Goal: Task Accomplishment & Management: Manage account settings

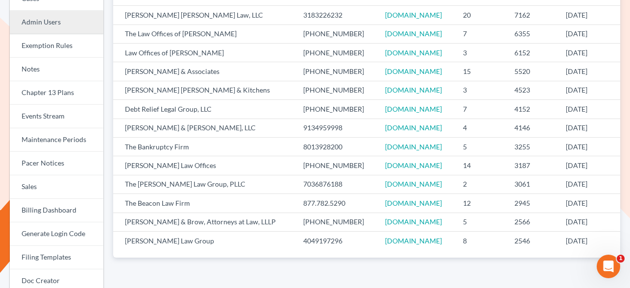
scroll to position [162, 0]
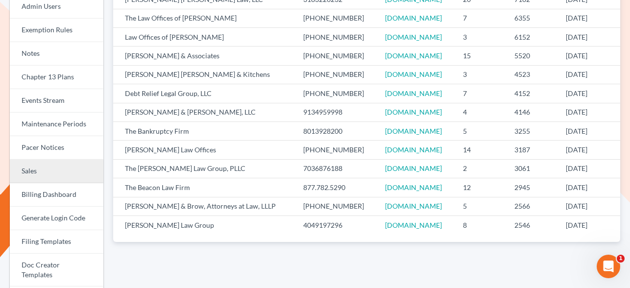
click at [46, 173] on link "Sales" at bounding box center [57, 172] width 94 height 24
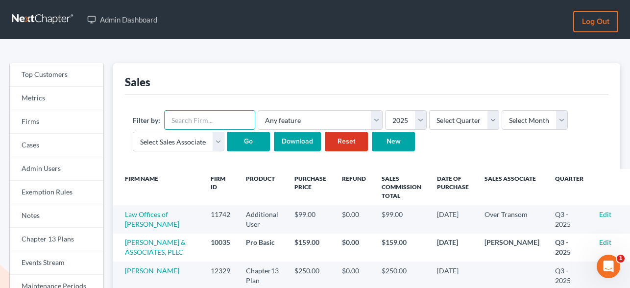
click at [181, 120] on input "text" at bounding box center [209, 120] width 91 height 20
paste input "4140"
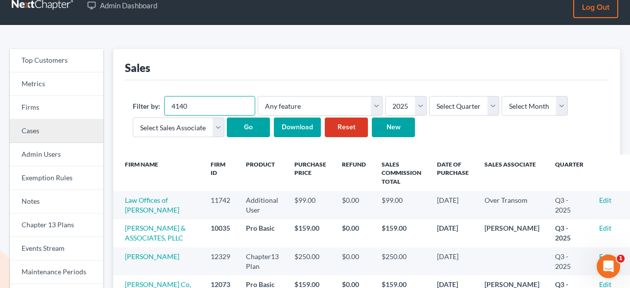
scroll to position [17, 0]
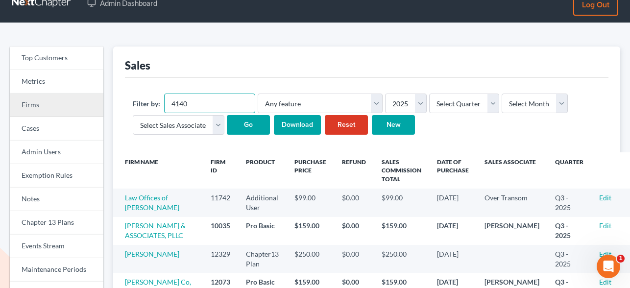
type input "4140"
click at [45, 103] on link "Firms" at bounding box center [57, 106] width 94 height 24
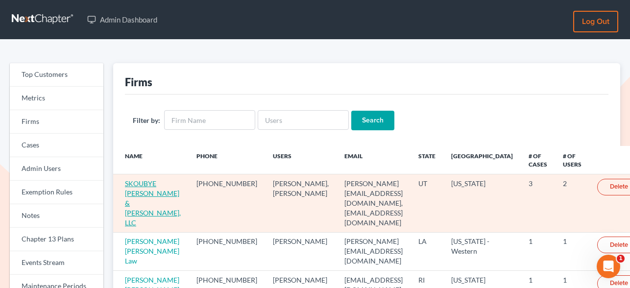
click at [142, 192] on link "SKOUBYE NIELSON & JOHANSEN, LLC" at bounding box center [153, 202] width 56 height 47
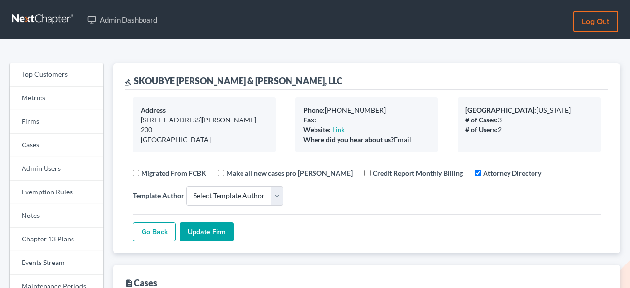
select select
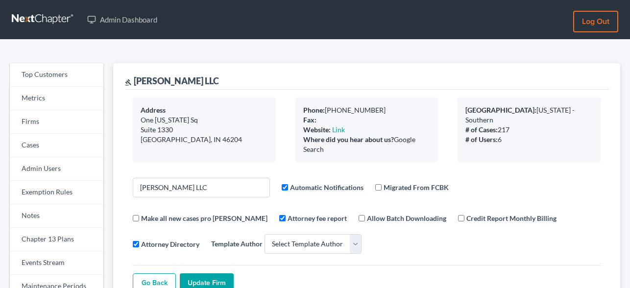
select select
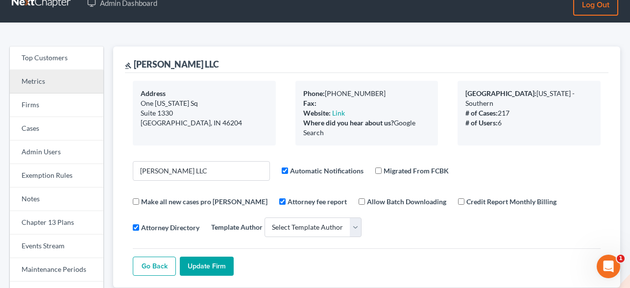
scroll to position [13, 0]
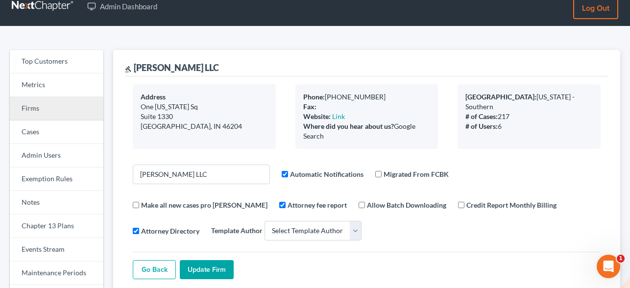
click at [38, 113] on link "Firms" at bounding box center [57, 109] width 94 height 24
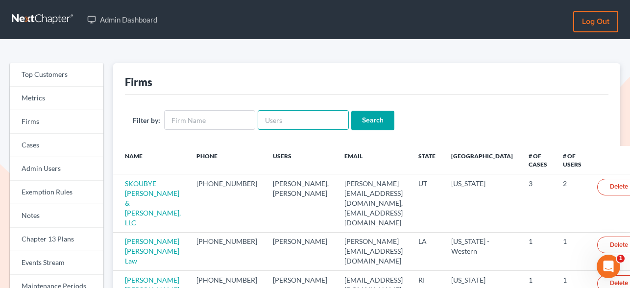
click at [273, 121] on input "text" at bounding box center [303, 120] width 91 height 20
paste input "[PERSON_NAME][EMAIL_ADDRESS][DOMAIN_NAME]"
type input "[PERSON_NAME][EMAIL_ADDRESS][DOMAIN_NAME]"
click at [362, 119] on input "Search" at bounding box center [372, 121] width 43 height 20
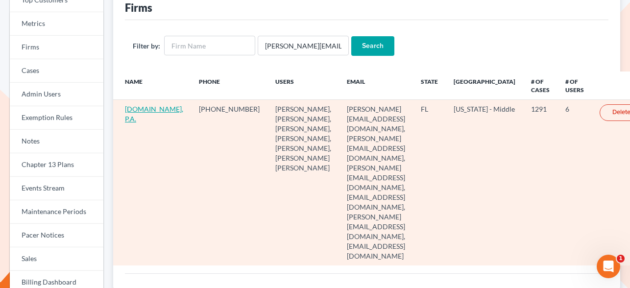
click at [135, 120] on link "[DOMAIN_NAME], P.A." at bounding box center [154, 114] width 58 height 18
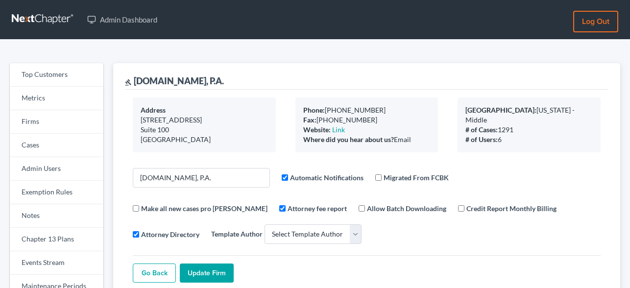
select select
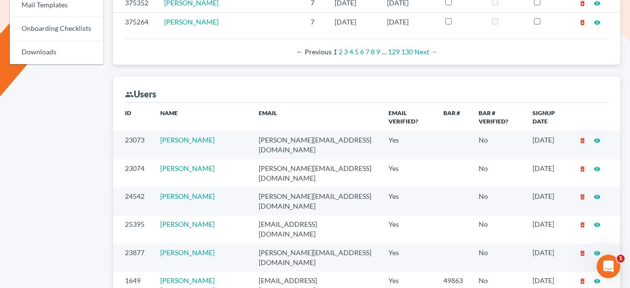
scroll to position [582, 0]
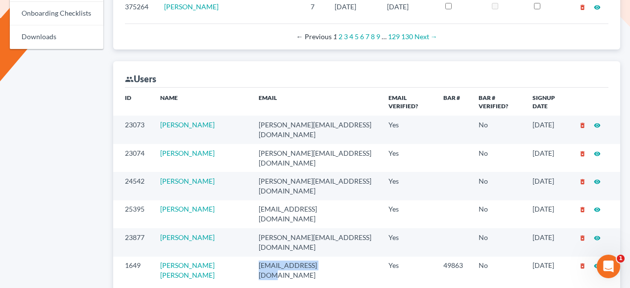
drag, startPoint x: 250, startPoint y: 185, endPoint x: 314, endPoint y: 186, distance: 64.6
click at [314, 257] on td "mrg@fresh-start.law" at bounding box center [316, 271] width 130 height 28
copy td "mrg@fresh-start.law"
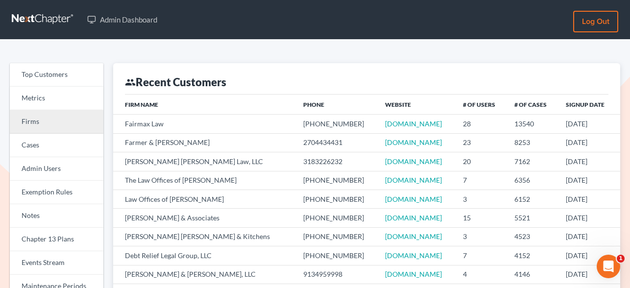
click at [42, 121] on link "Firms" at bounding box center [57, 122] width 94 height 24
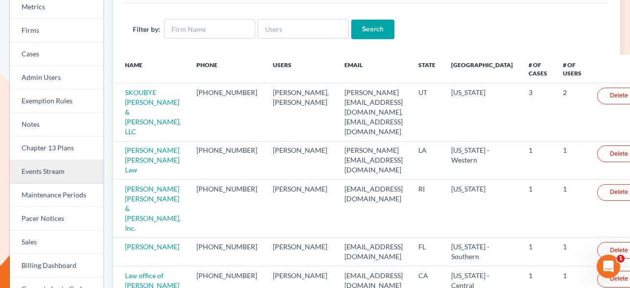
click at [67, 169] on link "Events Stream" at bounding box center [57, 172] width 94 height 24
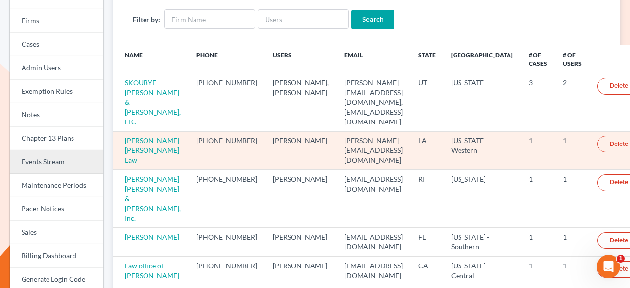
scroll to position [103, 0]
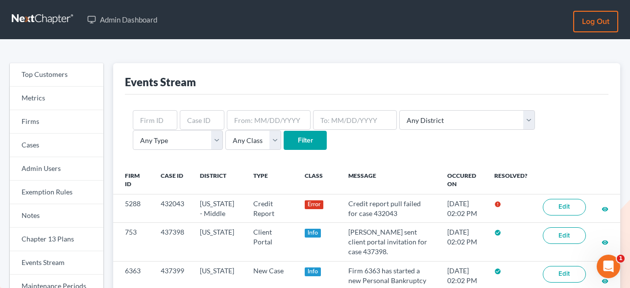
click at [143, 93] on div "Events Stream" at bounding box center [366, 78] width 483 height 31
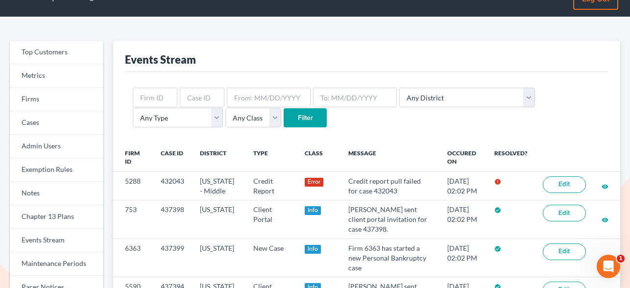
scroll to position [34, 0]
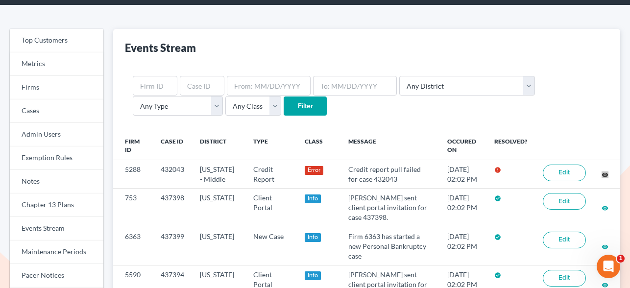
drag, startPoint x: 605, startPoint y: 177, endPoint x: 476, endPoint y: 14, distance: 207.4
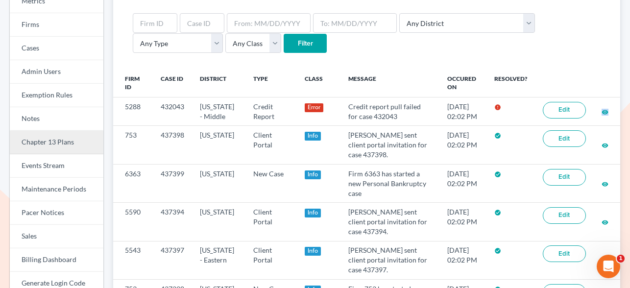
scroll to position [117, 0]
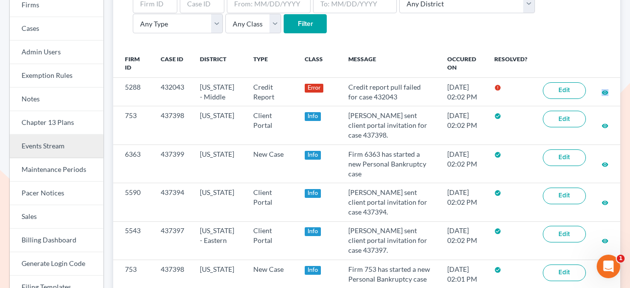
click at [49, 138] on link "Events Stream" at bounding box center [57, 147] width 94 height 24
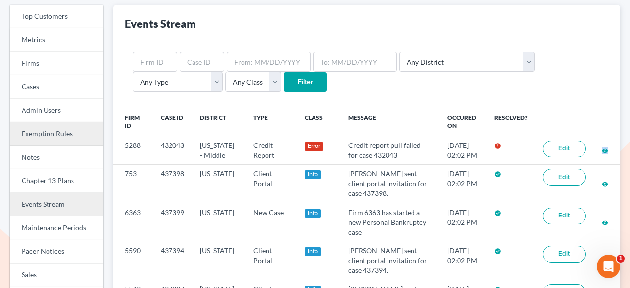
scroll to position [57, 0]
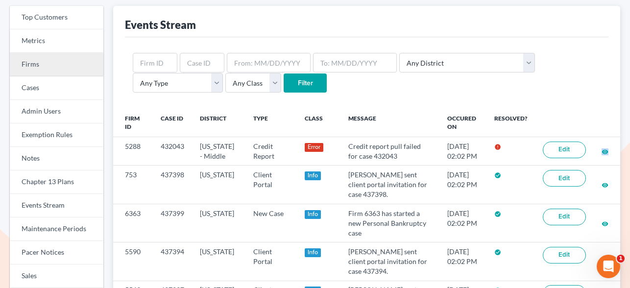
click at [37, 65] on link "Firms" at bounding box center [57, 65] width 94 height 24
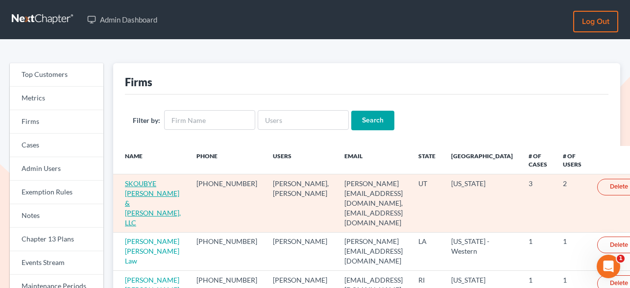
click at [139, 195] on link "SKOUBYE [PERSON_NAME] & [PERSON_NAME], LLC" at bounding box center [153, 202] width 56 height 47
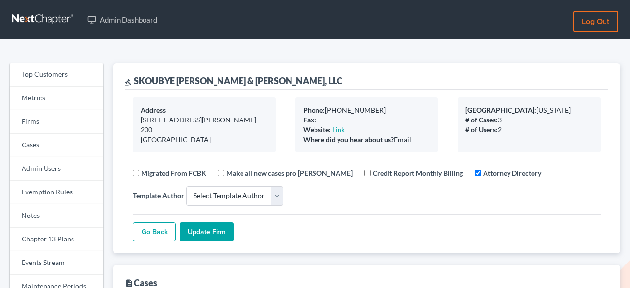
select select
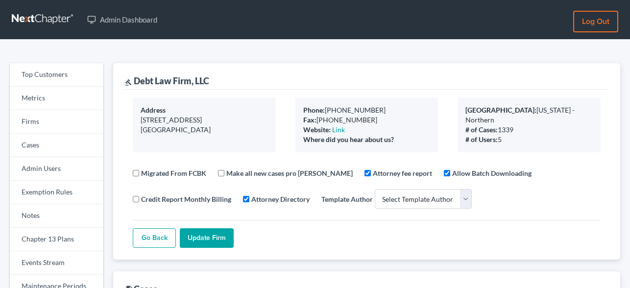
select select
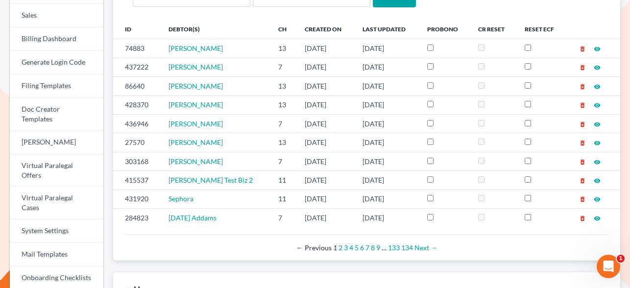
scroll to position [320, 0]
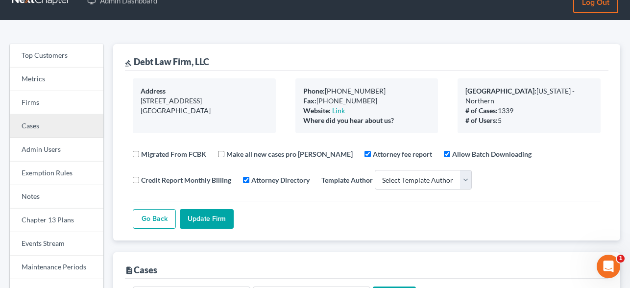
scroll to position [18, 0]
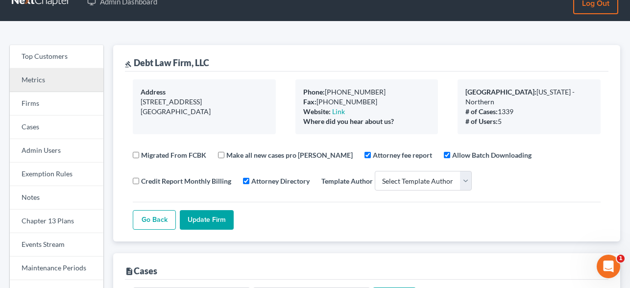
click at [35, 86] on link "Metrics" at bounding box center [57, 81] width 94 height 24
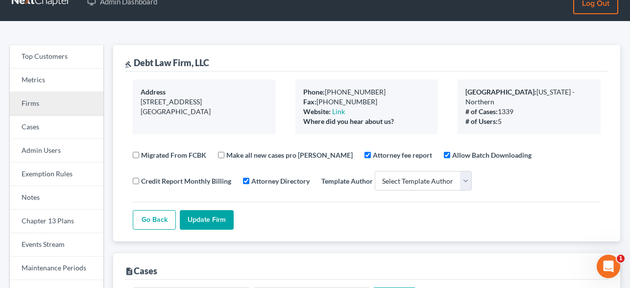
click at [32, 100] on link "Firms" at bounding box center [57, 104] width 94 height 24
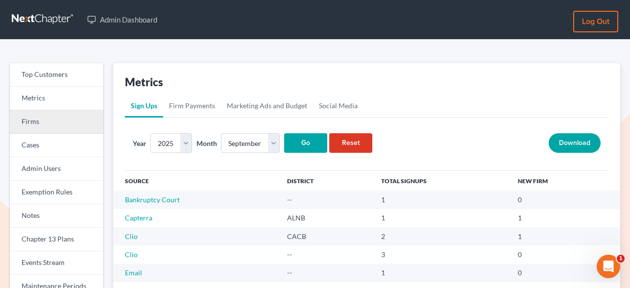
click at [47, 119] on link "Firms" at bounding box center [57, 122] width 94 height 24
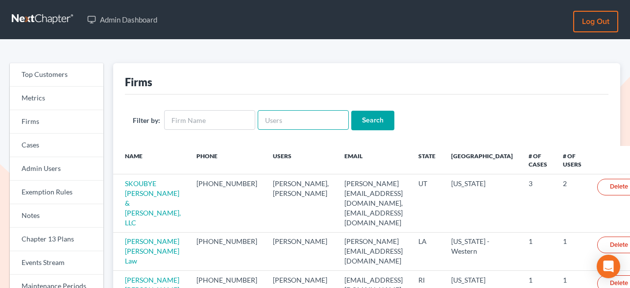
click at [281, 117] on input "text" at bounding box center [303, 120] width 91 height 20
paste input "[PERSON_NAME][EMAIL_ADDRESS][DOMAIN_NAME]"
type input "[PERSON_NAME][EMAIL_ADDRESS][DOMAIN_NAME]"
click at [396, 118] on form "Filter by: chas@fresh-start.law Search" at bounding box center [367, 120] width 468 height 20
click at [363, 118] on input "Search" at bounding box center [372, 121] width 43 height 20
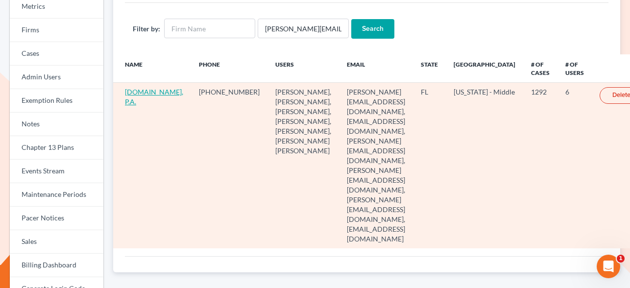
click at [140, 101] on link "Fresh-Start.Law, P.A." at bounding box center [154, 97] width 58 height 18
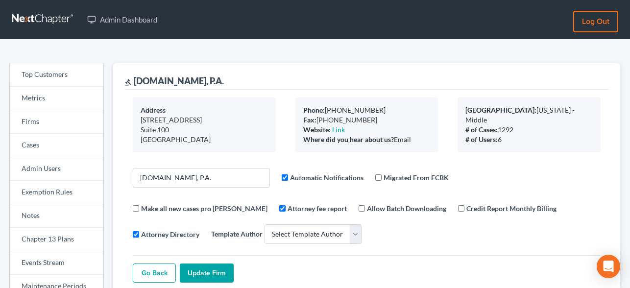
select select
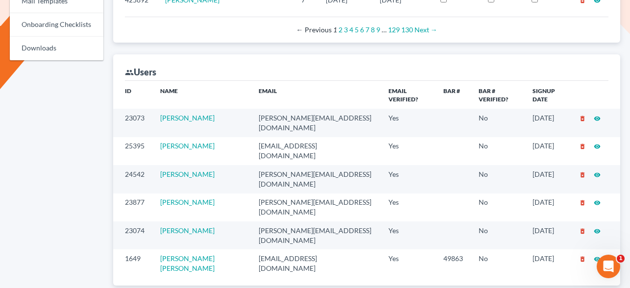
scroll to position [600, 0]
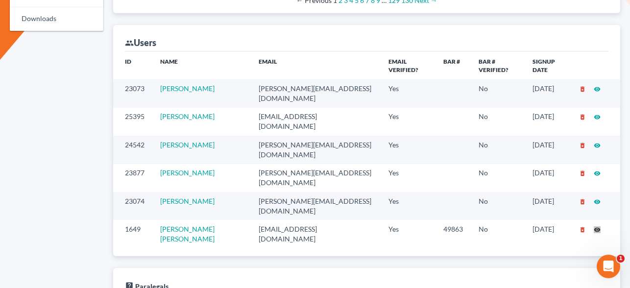
drag, startPoint x: 599, startPoint y: 165, endPoint x: 280, endPoint y: 2, distance: 358.0
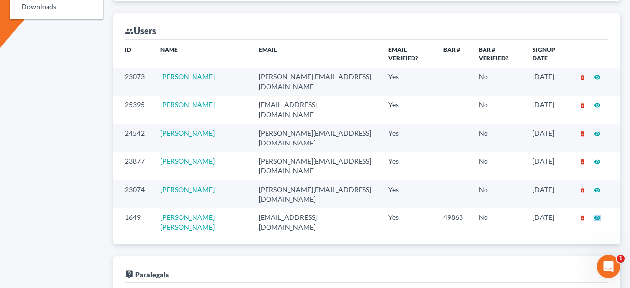
scroll to position [616, 0]
